Goal: Task Accomplishment & Management: Use online tool/utility

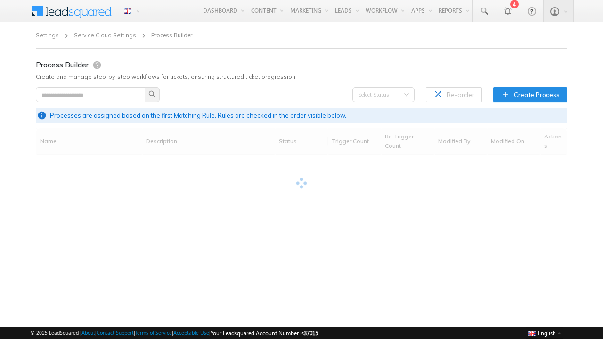
click at [532, 94] on span "Create Process" at bounding box center [537, 94] width 46 height 9
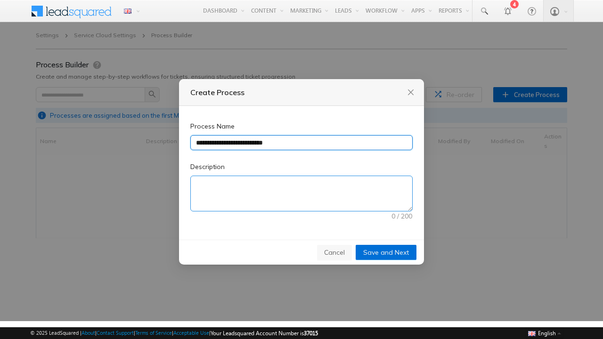
type input "**********"
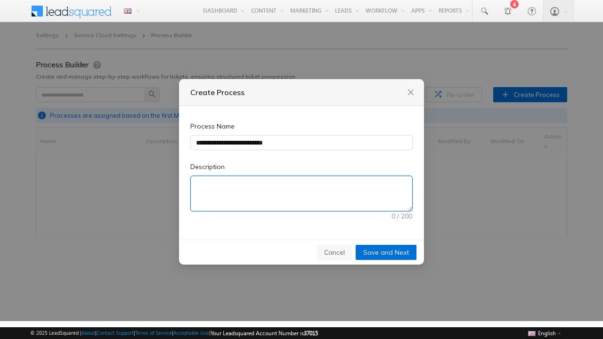
click at [302, 194] on textarea "Description" at bounding box center [302, 193] width 222 height 35
type textarea "**********"
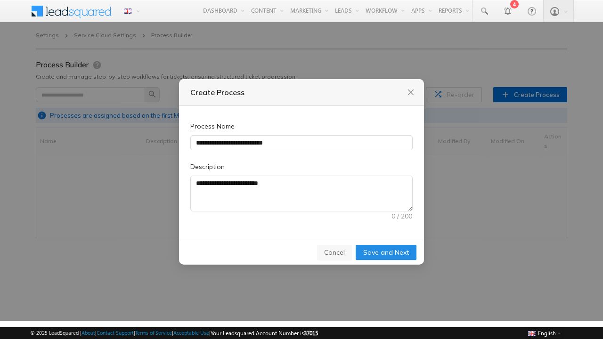
click at [387, 252] on span "Save and Next" at bounding box center [386, 252] width 46 height 10
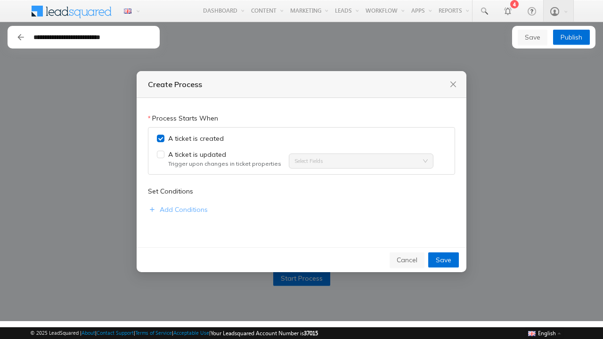
click at [177, 210] on span "Add Conditions" at bounding box center [184, 210] width 48 height 10
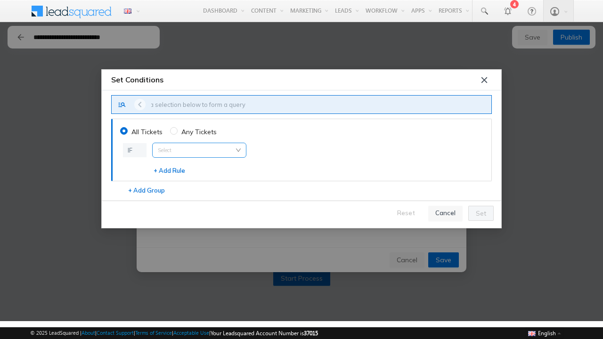
click at [199, 150] on input "search" at bounding box center [199, 150] width 83 height 14
type input "**********"
click at [182, 182] on span "Ticket Subject" at bounding box center [182, 182] width 43 height 8
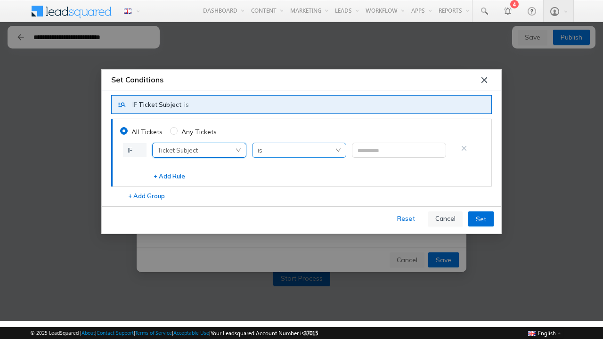
click at [299, 150] on span "is" at bounding box center [299, 150] width 83 height 14
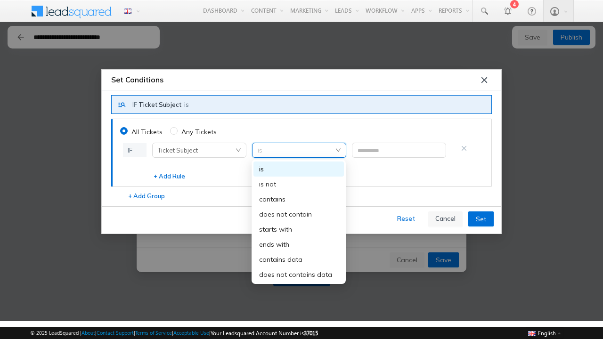
click at [299, 230] on div "starts with" at bounding box center [298, 229] width 79 height 10
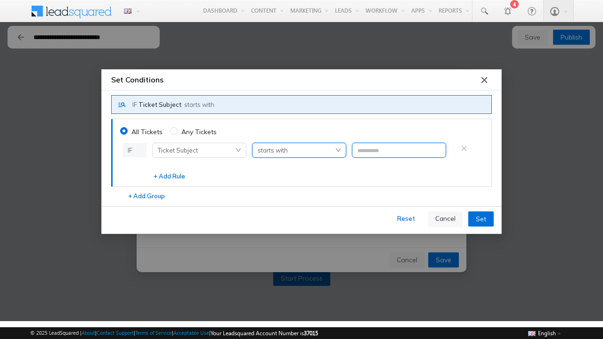
click at [399, 150] on input "text" at bounding box center [399, 150] width 94 height 15
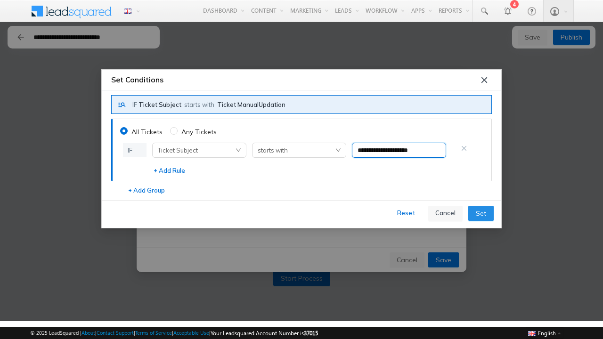
type input "**********"
click at [481, 213] on span "Set" at bounding box center [481, 213] width 10 height 10
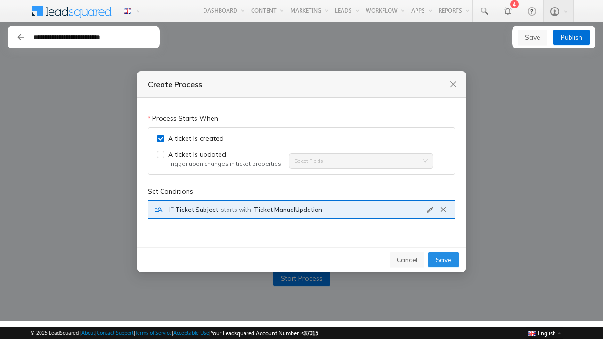
click at [444, 261] on span "Save" at bounding box center [444, 260] width 16 height 10
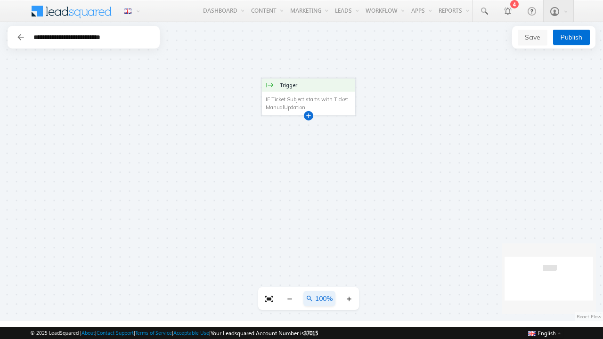
click at [309, 115] on div at bounding box center [308, 115] width 5 height 5
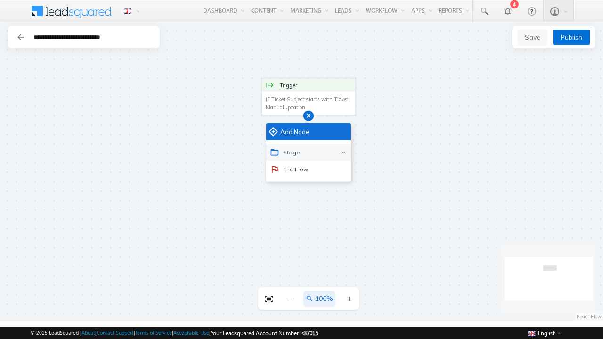
click at [309, 152] on div "Stage" at bounding box center [308, 152] width 85 height 17
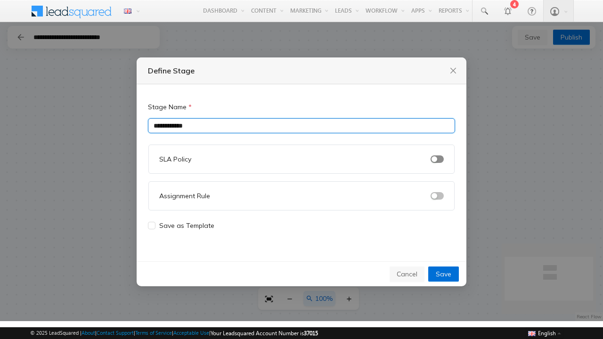
type input "**********"
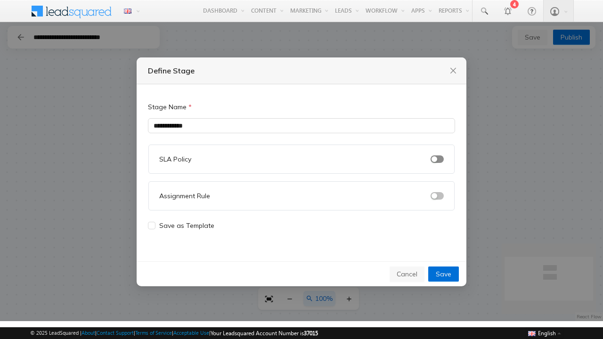
click at [437, 159] on span "button" at bounding box center [437, 160] width 13 height 8
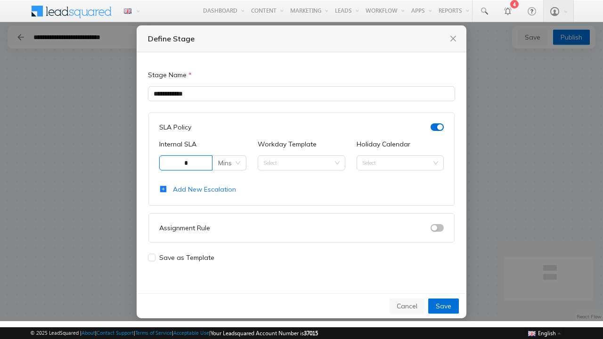
click at [230, 163] on span "Mins" at bounding box center [229, 163] width 22 height 14
type input "*"
click at [230, 181] on div "Mins" at bounding box center [230, 182] width 18 height 10
click at [301, 163] on input "Workday Template" at bounding box center [302, 163] width 76 height 14
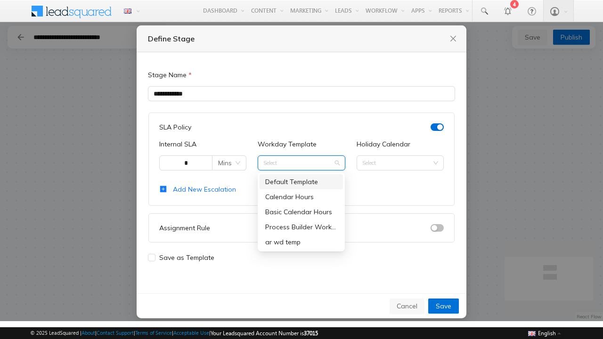
click at [301, 227] on div "Process Builder Workday Template" at bounding box center [301, 227] width 72 height 10
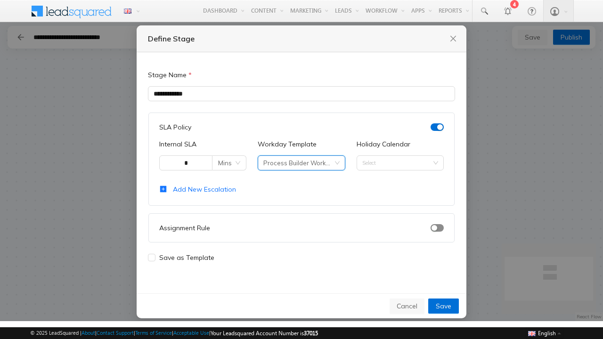
click at [437, 228] on span "button" at bounding box center [437, 228] width 13 height 8
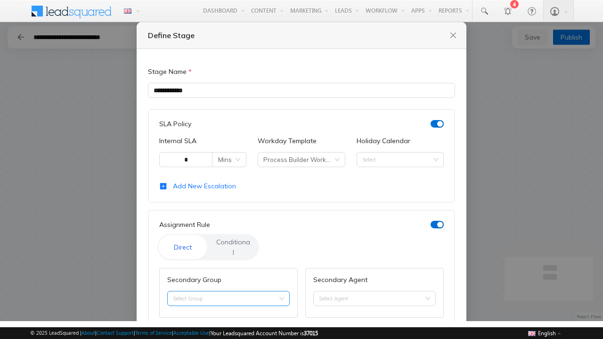
click at [227, 292] on input "Secondary Group" at bounding box center [228, 299] width 111 height 14
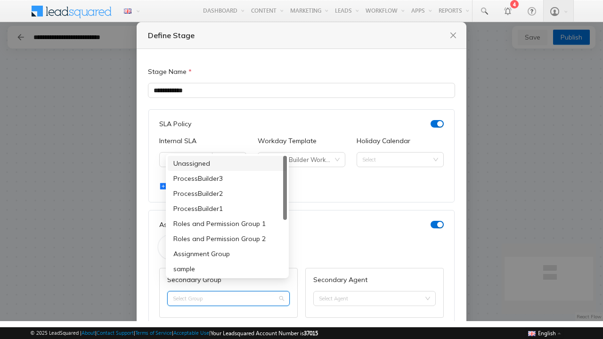
type input "**********"
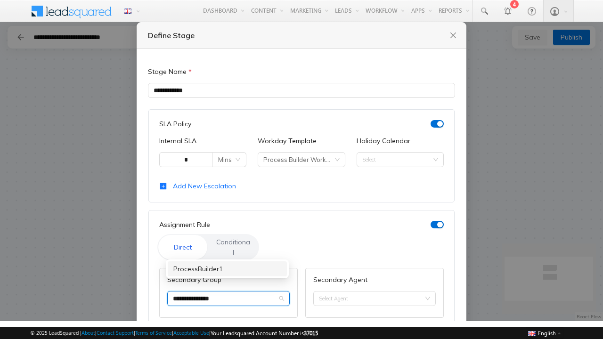
click at [227, 269] on div "ProcessBuilder1" at bounding box center [227, 269] width 108 height 10
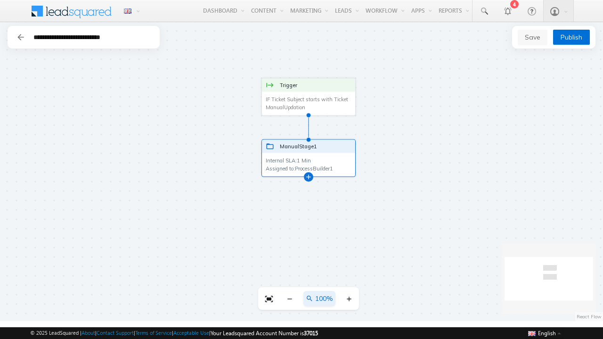
click at [309, 176] on div at bounding box center [308, 176] width 5 height 5
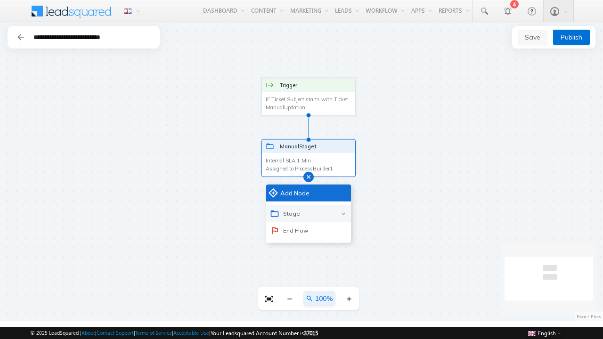
click at [309, 214] on div "Stage" at bounding box center [308, 214] width 85 height 17
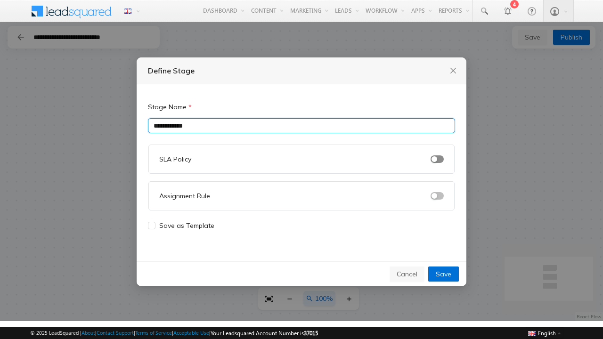
type input "**********"
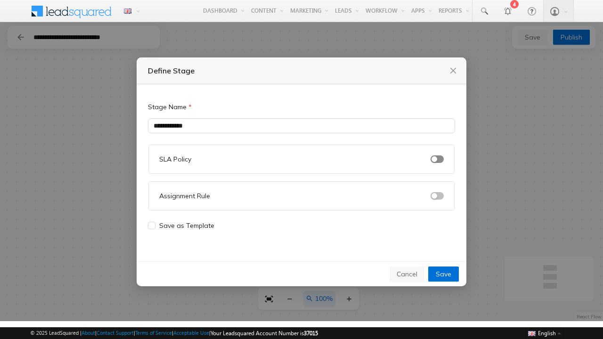
click at [437, 159] on span "button" at bounding box center [437, 160] width 13 height 8
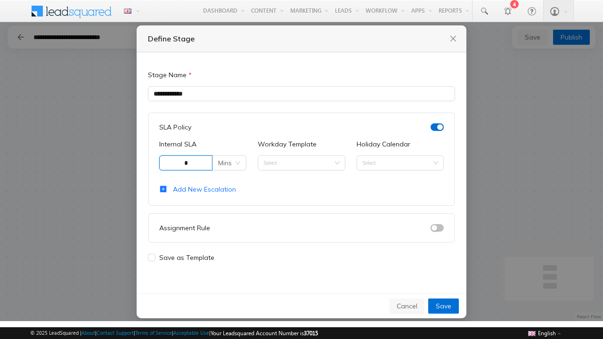
click at [230, 163] on span "Mins" at bounding box center [229, 163] width 22 height 14
type input "*"
click at [230, 181] on div "Mins" at bounding box center [230, 182] width 18 height 10
click at [301, 163] on input "Workday Template" at bounding box center [302, 163] width 76 height 14
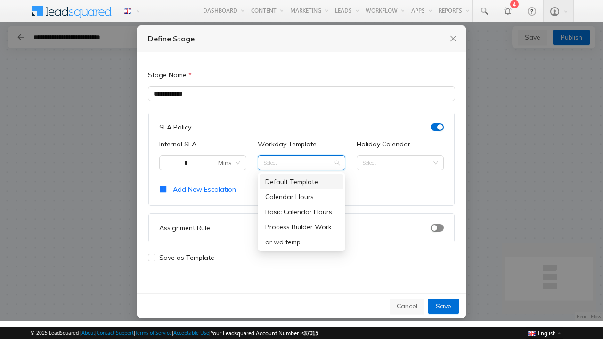
click at [301, 227] on div "Process Builder Workday Template" at bounding box center [301, 227] width 72 height 10
click at [437, 228] on span "button" at bounding box center [437, 228] width 13 height 8
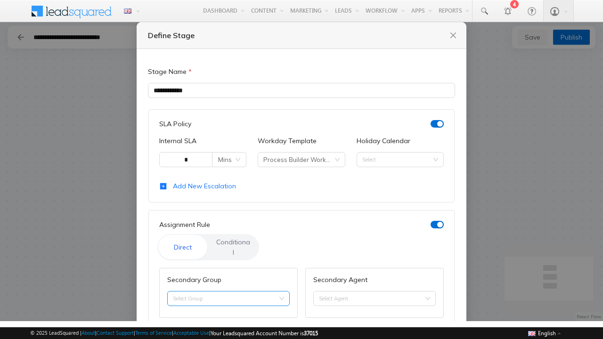
click at [227, 292] on input "Secondary Group" at bounding box center [228, 299] width 111 height 14
type input "**********"
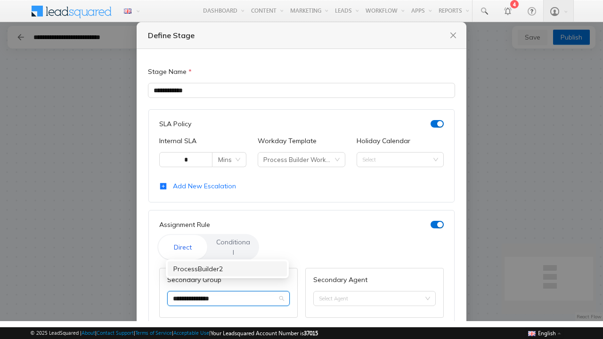
click at [227, 269] on div "ProcessBuilder2" at bounding box center [227, 269] width 108 height 10
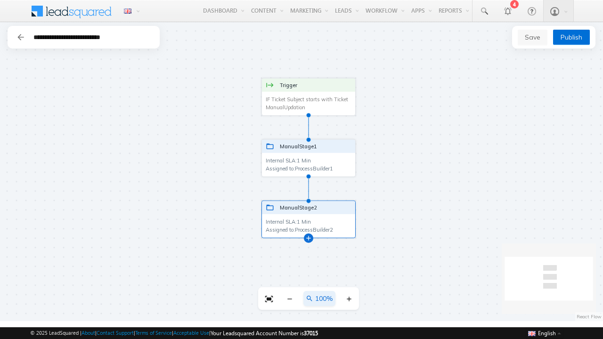
click at [306, 236] on div at bounding box center [308, 238] width 5 height 5
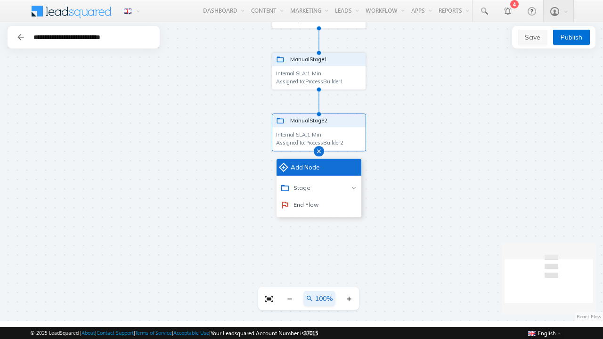
scroll to position [0, 275]
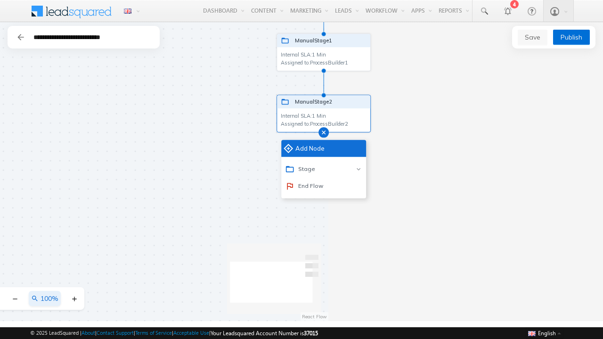
drag, startPoint x: 437, startPoint y: 116, endPoint x: 453, endPoint y: 66, distance: 52.2
click at [453, 66] on div "Trigger IF Ticket Subject starts with Ticket ManualUpdation IF Ticket Subject s…" at bounding box center [301, 171] width 603 height 299
click at [304, 186] on div "End Flow" at bounding box center [304, 185] width 38 height 9
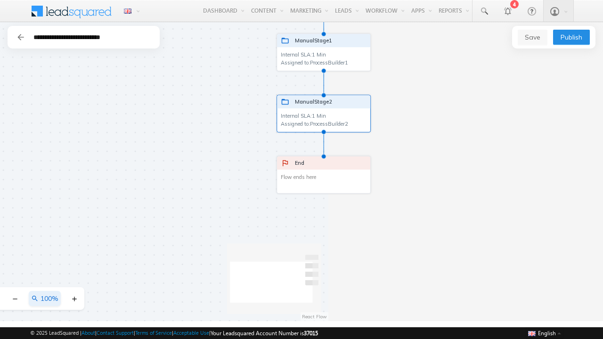
click at [571, 37] on span "Publish" at bounding box center [572, 37] width 22 height 10
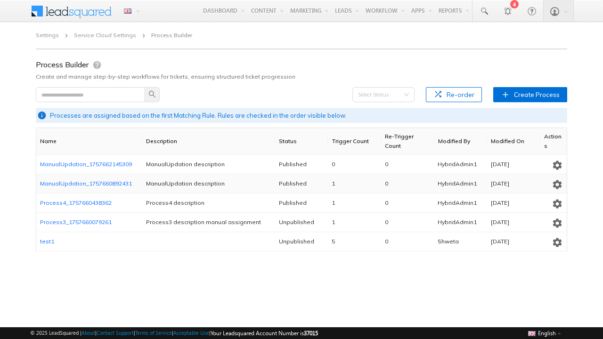
click at [557, 164] on icon "button" at bounding box center [557, 165] width 11 height 11
click at [543, 196] on span "Unpublish" at bounding box center [542, 196] width 25 height 7
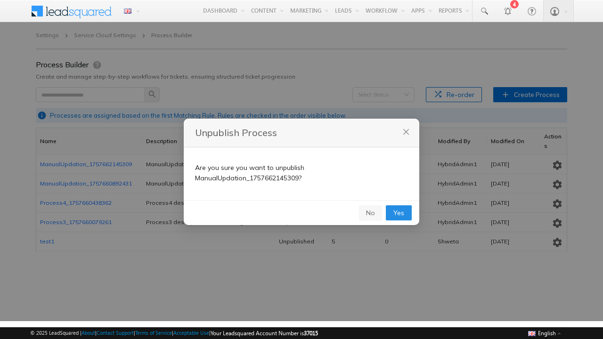
click at [399, 213] on span "Yes" at bounding box center [399, 213] width 11 height 10
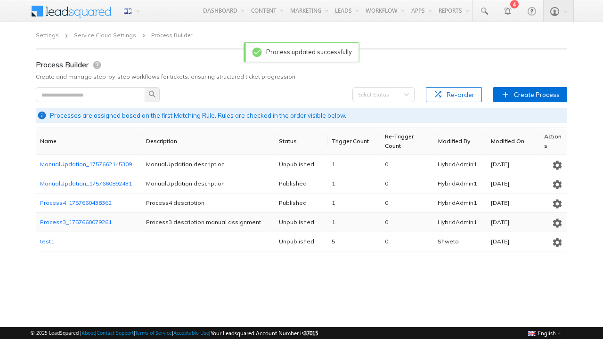
click at [557, 164] on icon "button" at bounding box center [557, 165] width 11 height 11
click at [543, 241] on span "Delete" at bounding box center [542, 242] width 15 height 7
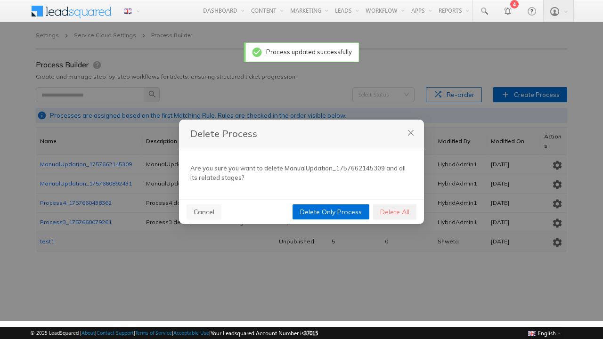
click at [395, 212] on span "Delete All" at bounding box center [394, 212] width 29 height 10
